Goal: Task Accomplishment & Management: Use online tool/utility

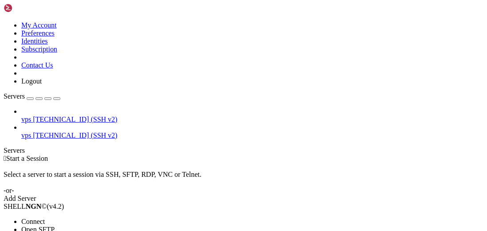
drag, startPoint x: 64, startPoint y: 96, endPoint x: 282, endPoint y: 89, distance: 218.2
click at [55, 226] on span "Open SFTP" at bounding box center [37, 230] width 33 height 8
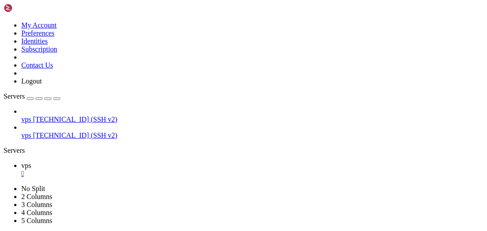
type input "/etc/apt/sources.list.d"
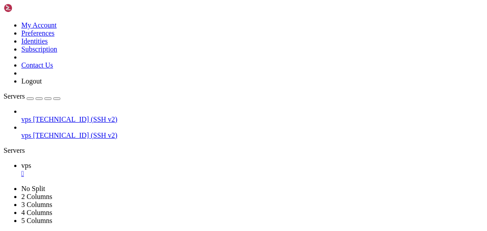
scroll to position [0, 0]
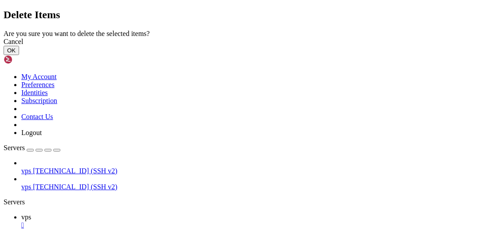
drag, startPoint x: 354, startPoint y: 144, endPoint x: 345, endPoint y: 144, distance: 9.8
click at [19, 55] on button "OK" at bounding box center [12, 50] width 16 height 9
